Goal: Task Accomplishment & Management: Manage account settings

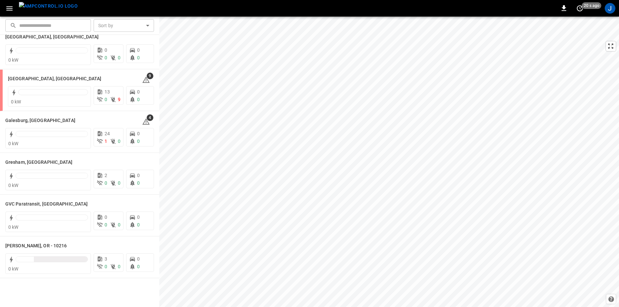
scroll to position [166, 0]
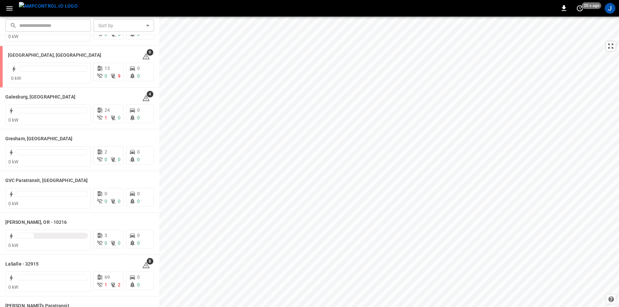
click at [6, 6] on icon "button" at bounding box center [9, 8] width 8 height 8
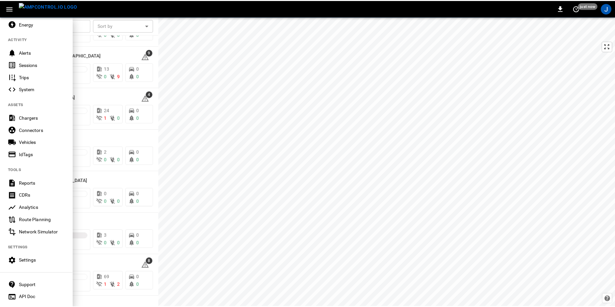
scroll to position [76, 0]
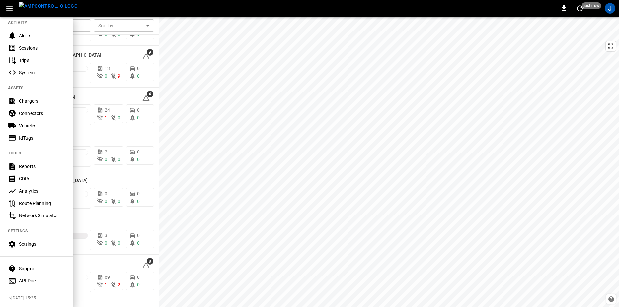
drag, startPoint x: 29, startPoint y: 237, endPoint x: 47, endPoint y: 247, distance: 21.5
click at [29, 241] on div "Settings" at bounding box center [42, 244] width 46 height 7
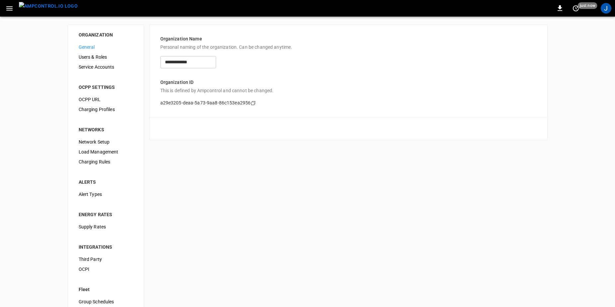
click at [108, 151] on span "Load Management" at bounding box center [106, 152] width 54 height 7
